Goal: Transaction & Acquisition: Purchase product/service

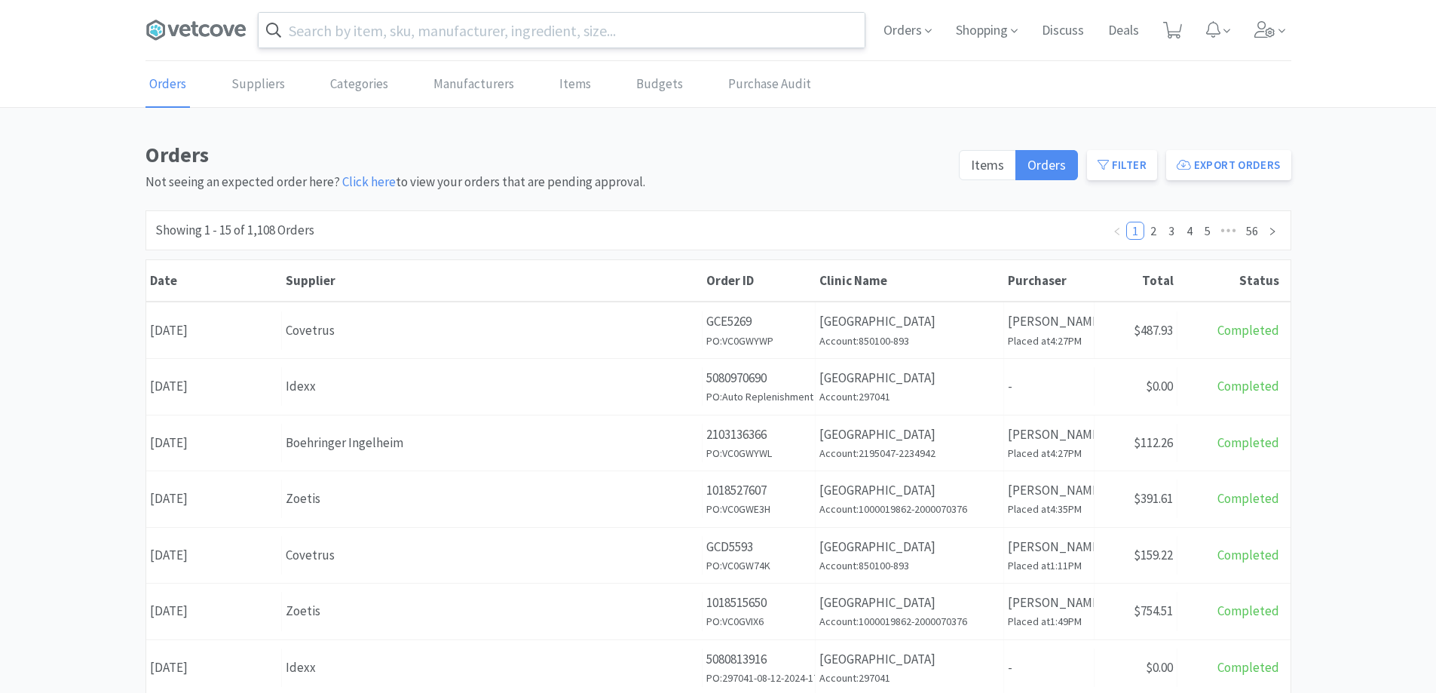
click at [444, 30] on input "text" at bounding box center [562, 30] width 606 height 35
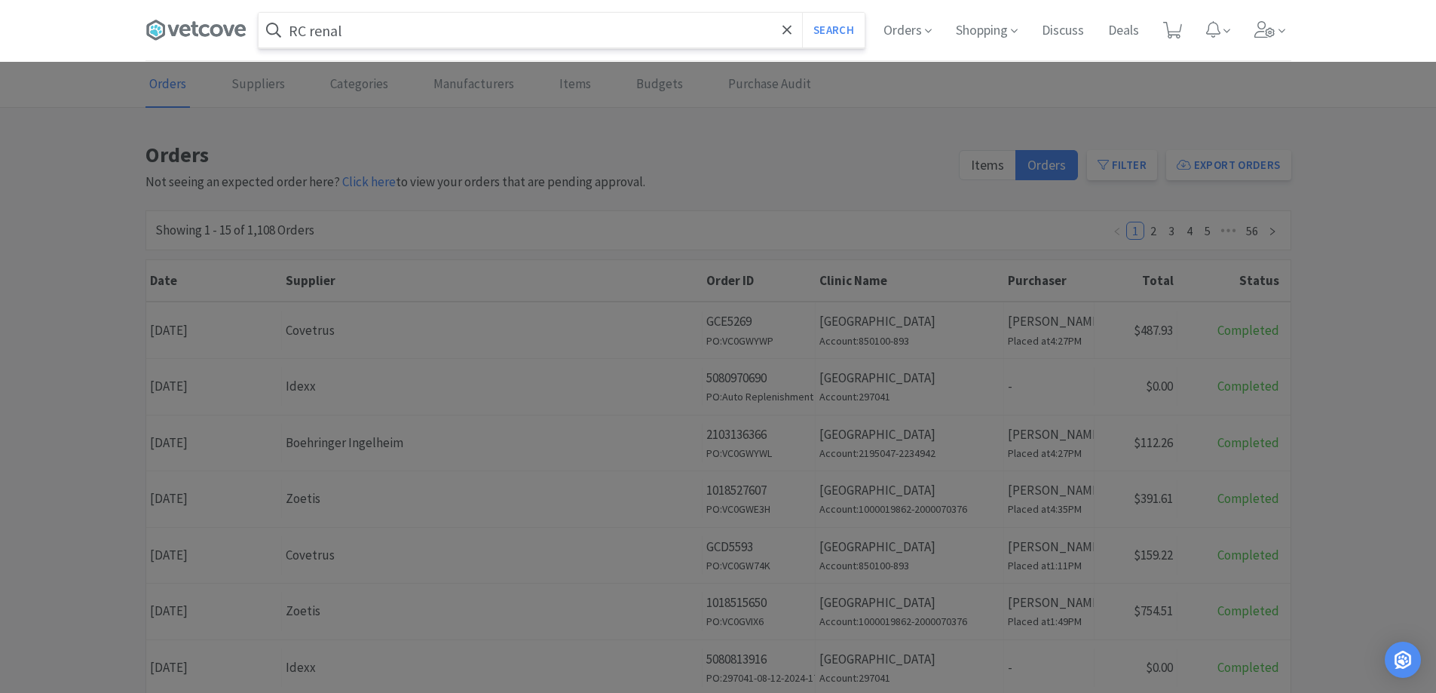
click at [821, 30] on button "Search" at bounding box center [833, 30] width 63 height 35
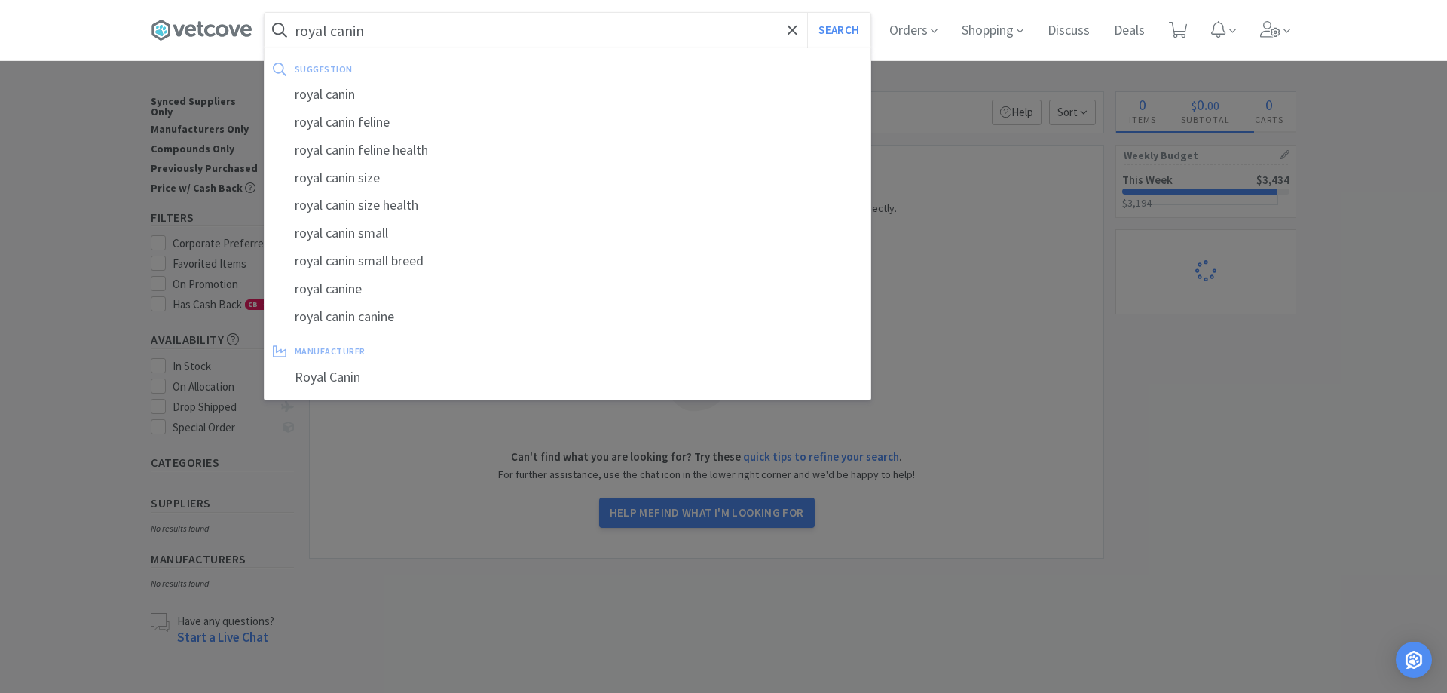
type input "royal canin"
click at [807, 13] on button "Search" at bounding box center [838, 30] width 63 height 35
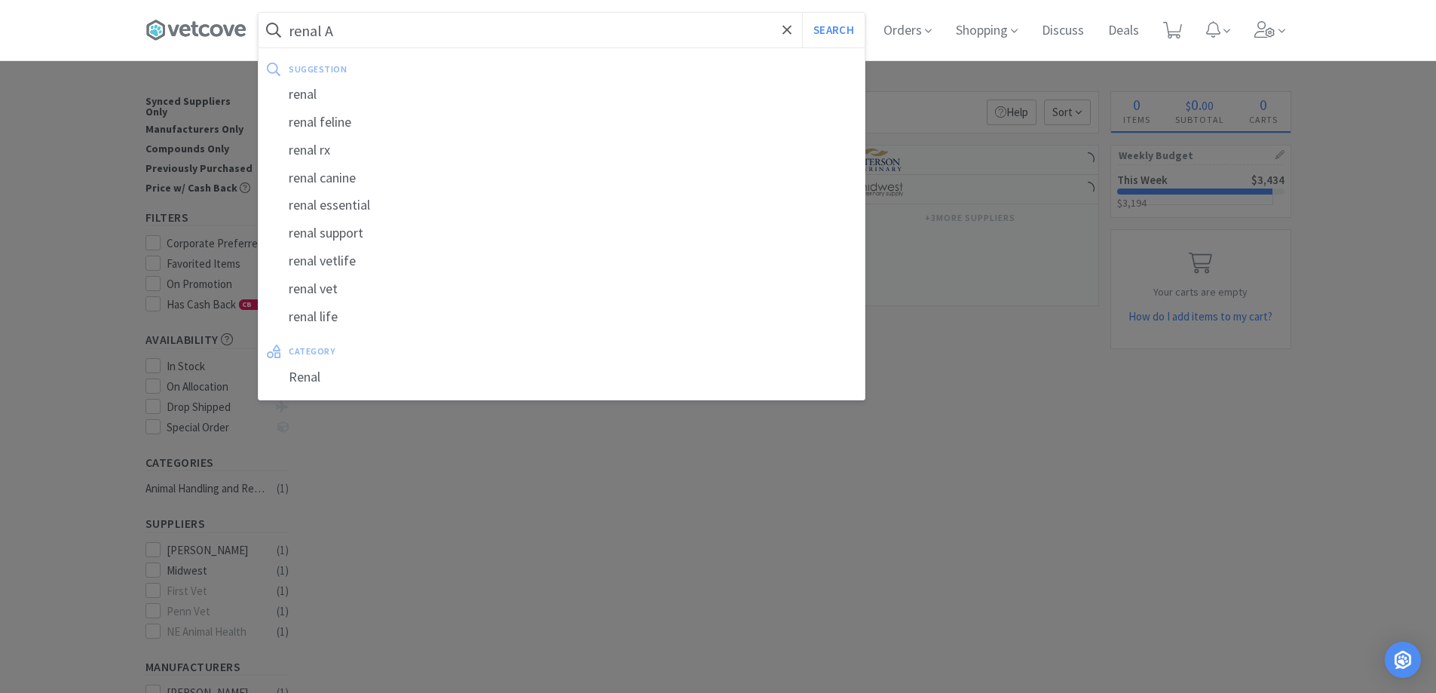
type input "renal A"
click at [802, 13] on button "Search" at bounding box center [833, 30] width 63 height 35
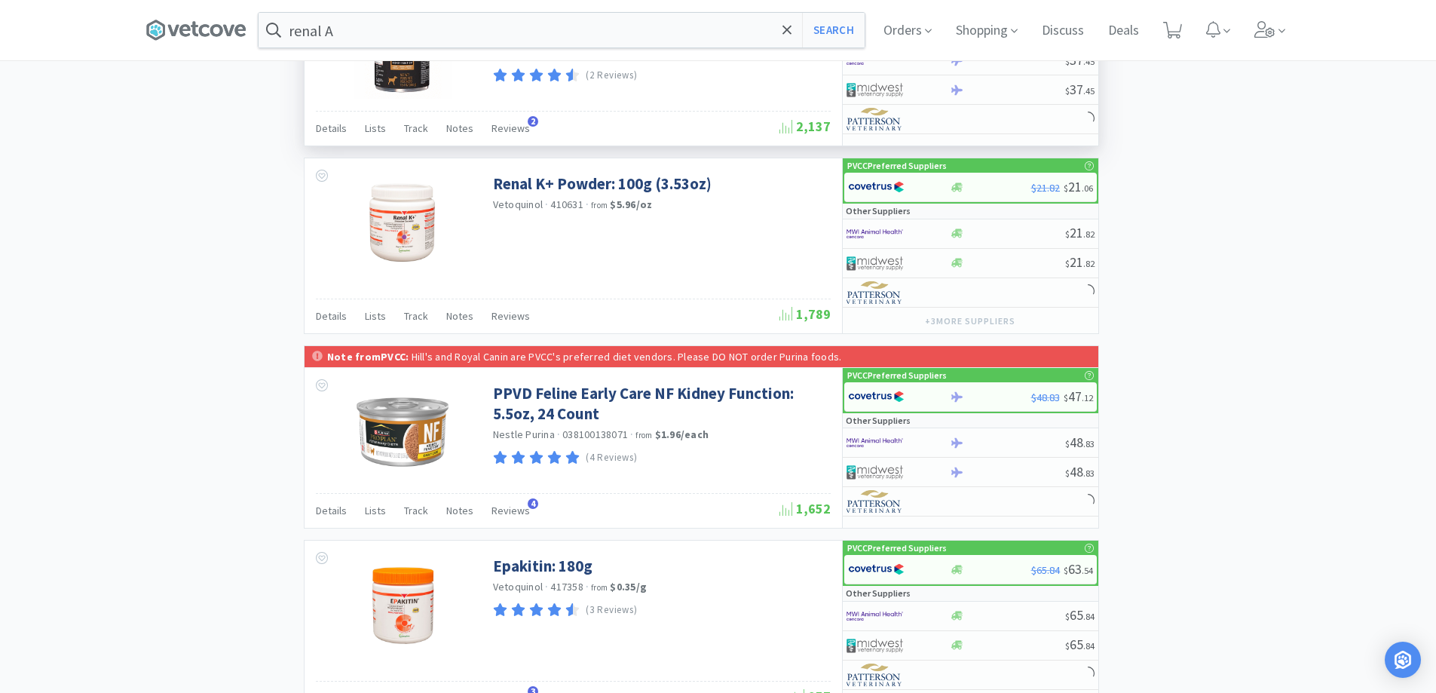
scroll to position [1206, 0]
